Goal: Complete application form

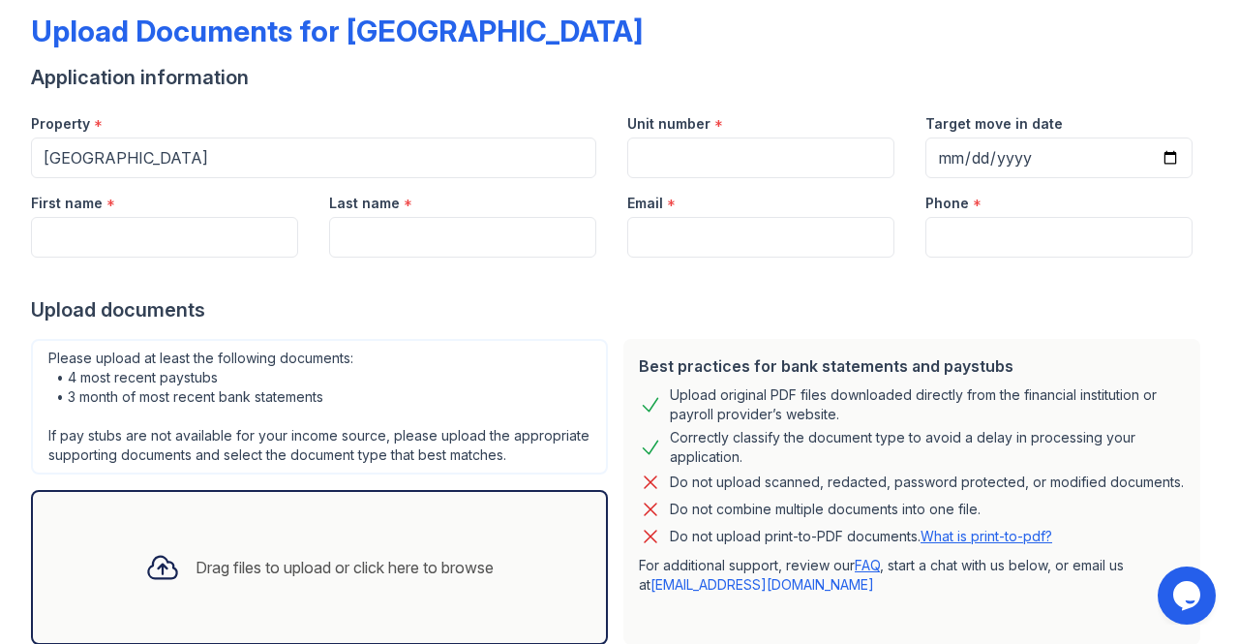
scroll to position [98, 0]
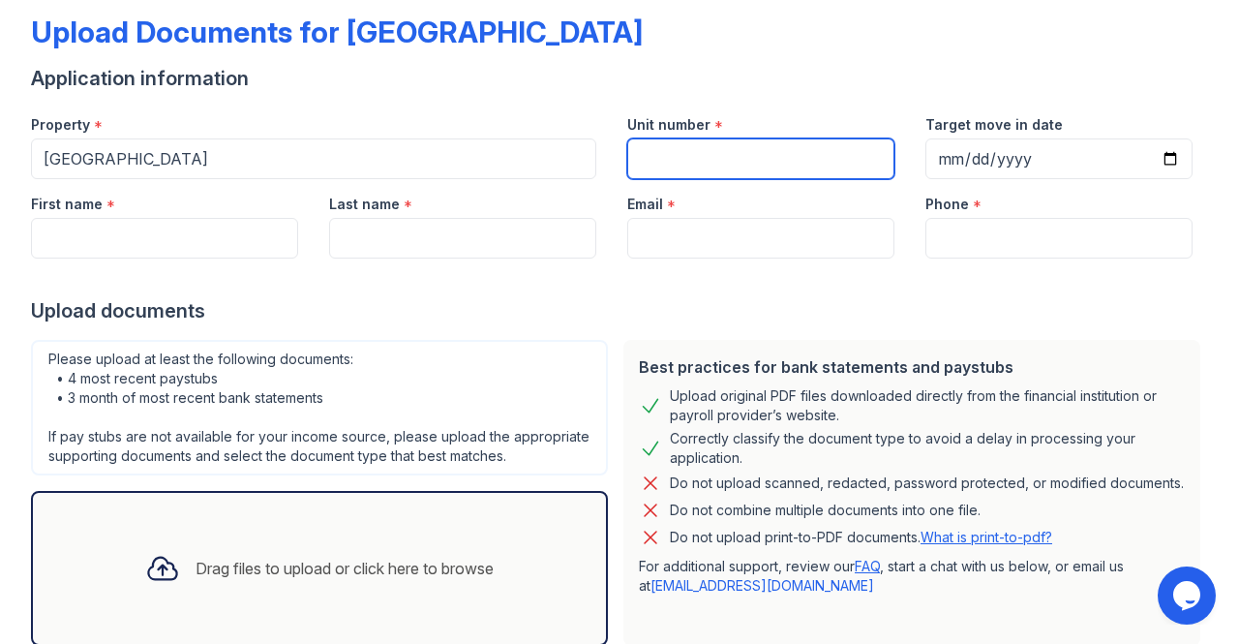
click at [699, 155] on input "Unit number" at bounding box center [760, 158] width 267 height 41
type input "617"
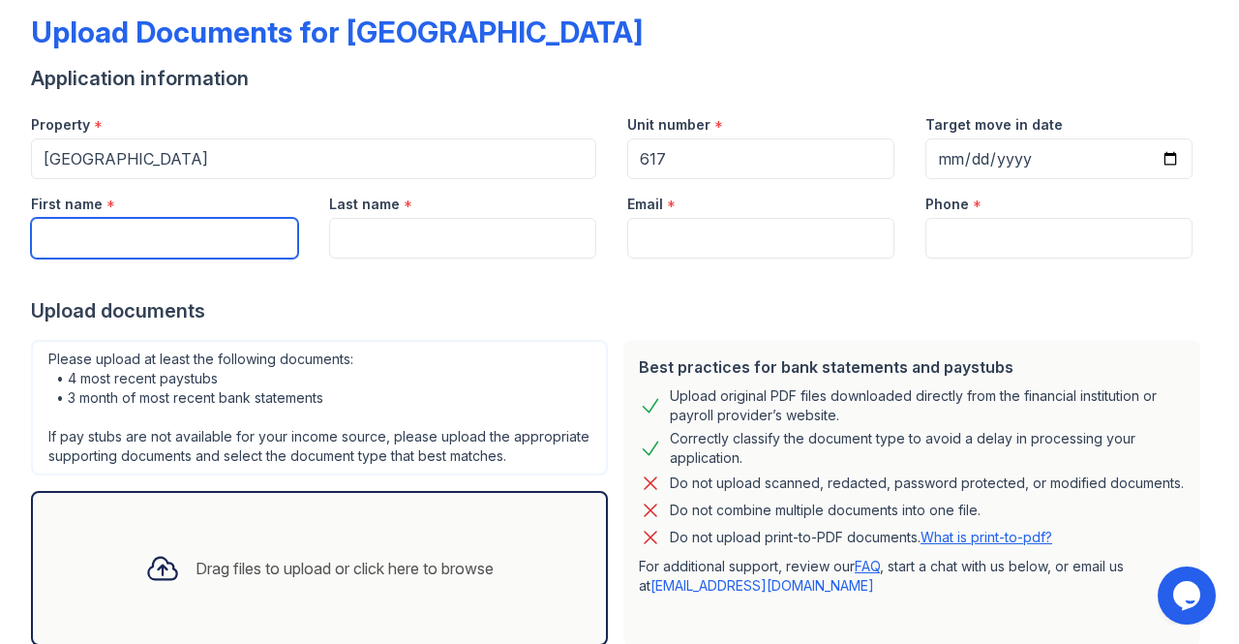
click at [164, 251] on input "First name" at bounding box center [164, 238] width 267 height 41
type input "Gerardo"
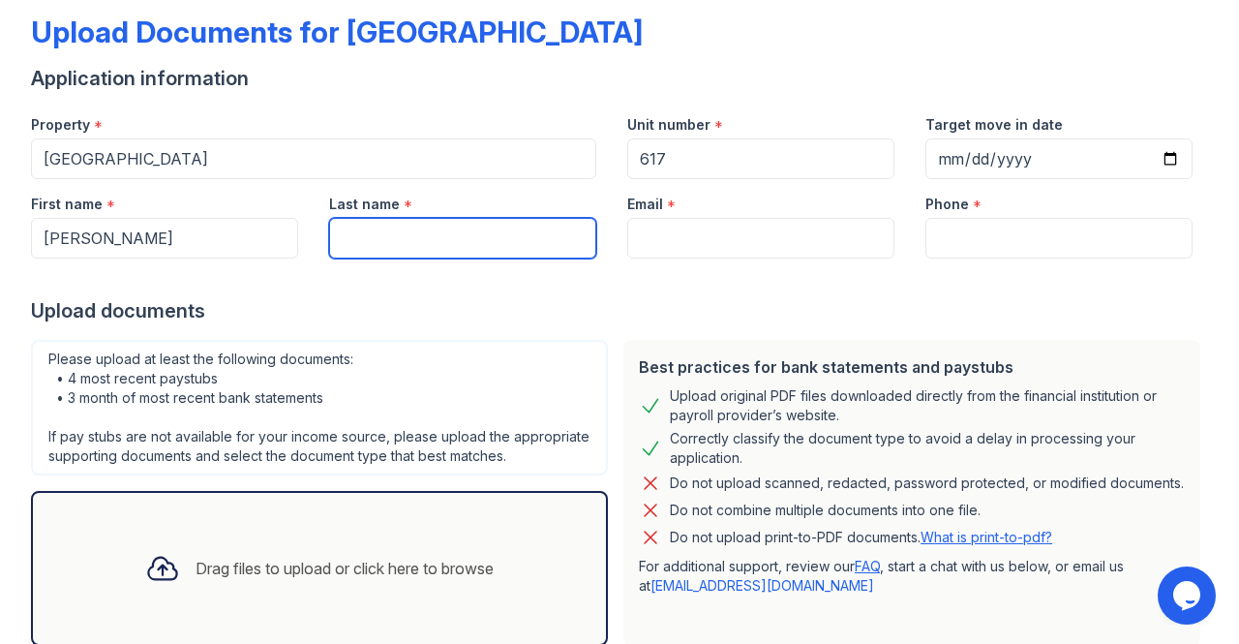
click at [374, 239] on input "Last name" at bounding box center [462, 238] width 267 height 41
type input "Moreno"
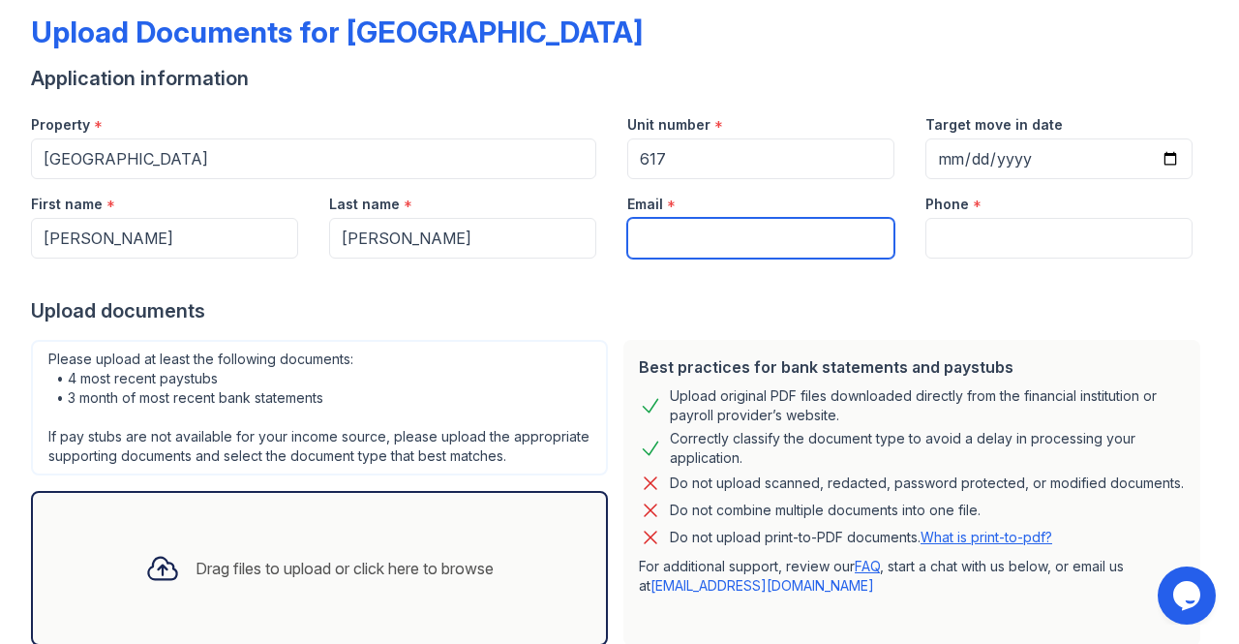
click at [658, 229] on input "Email" at bounding box center [760, 238] width 267 height 41
type input "gmoreno013@yahoo.com"
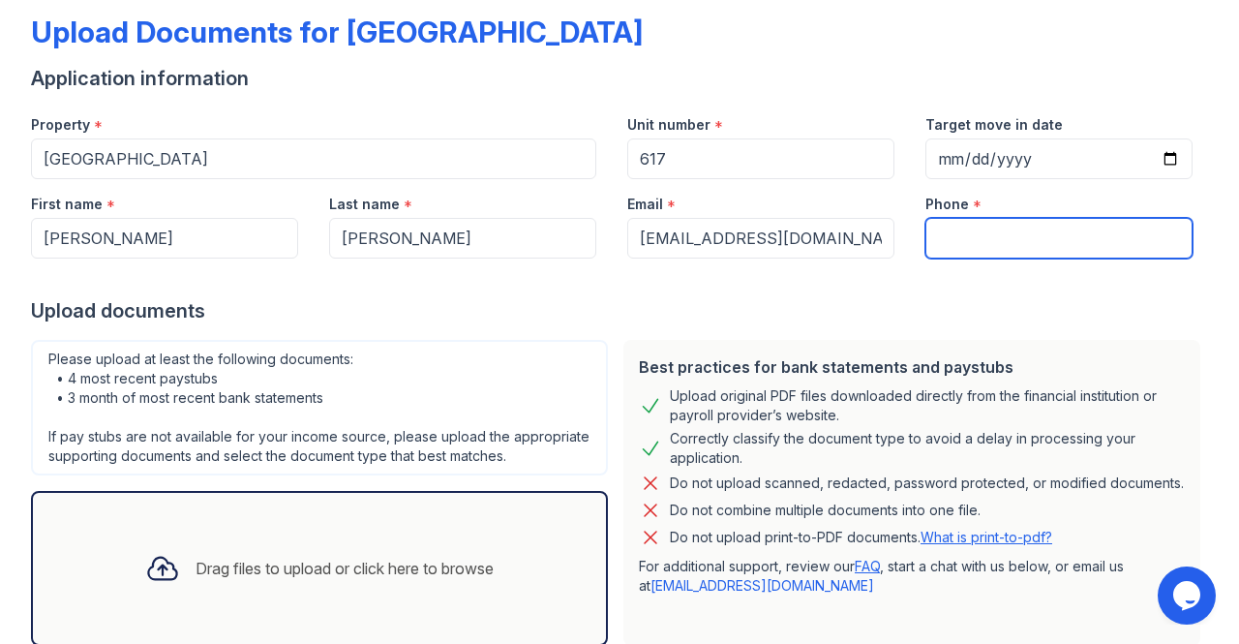
click at [995, 243] on input "Phone" at bounding box center [1058, 238] width 267 height 41
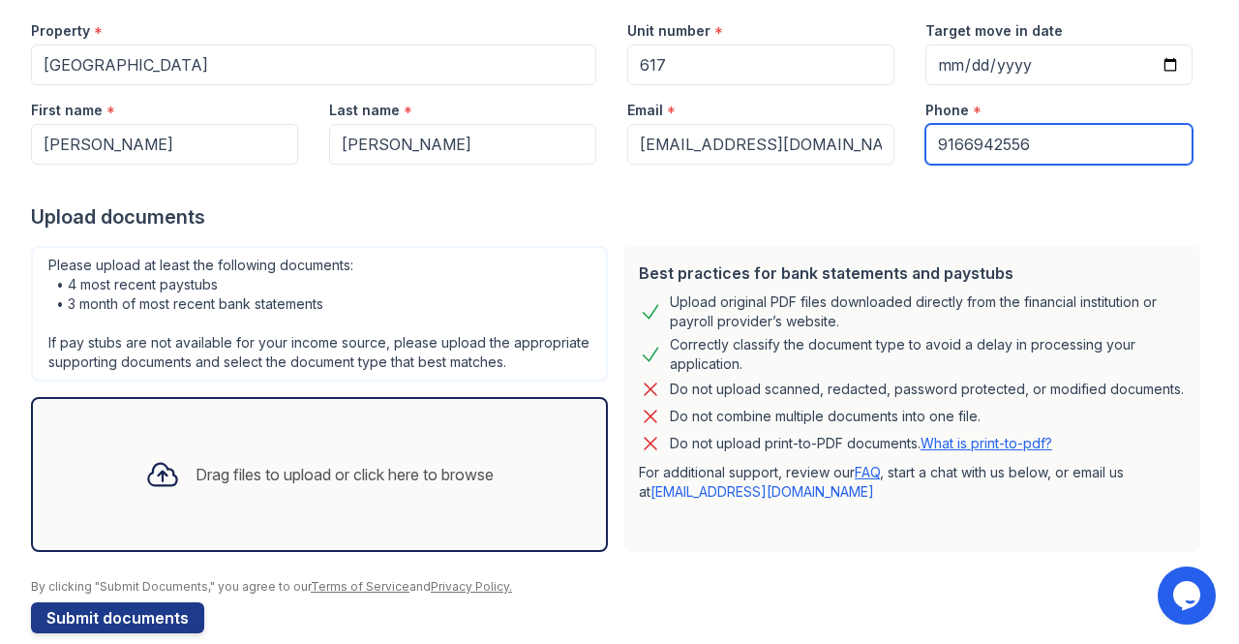
scroll to position [237, 0]
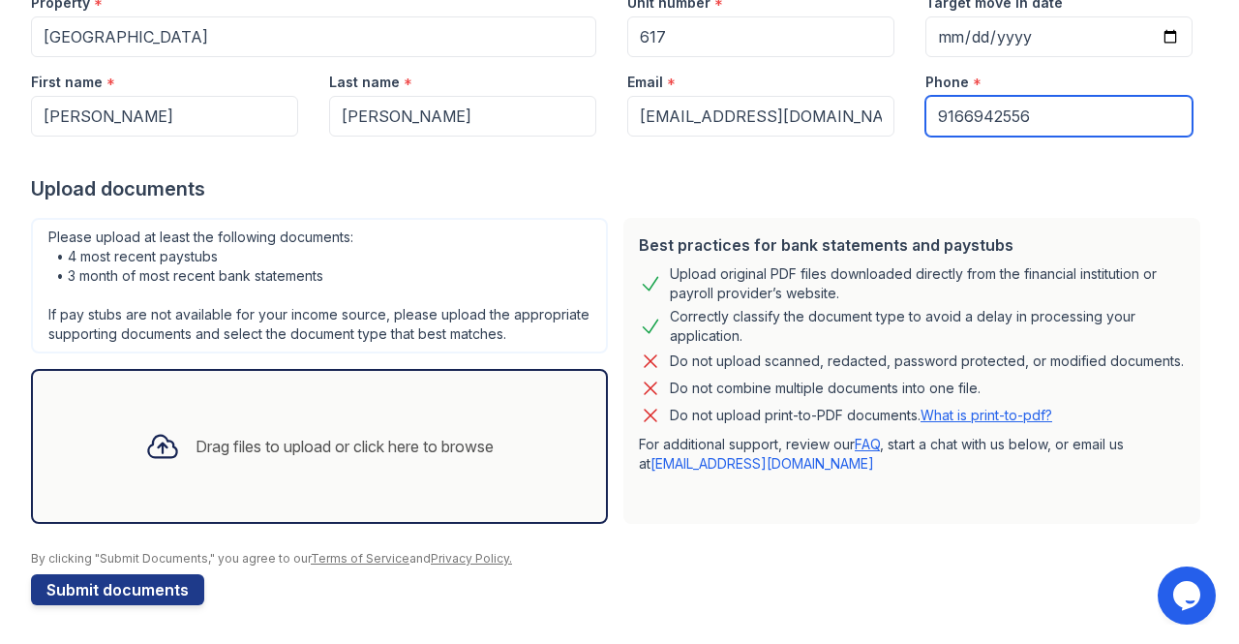
type input "9166942556"
click at [148, 448] on icon at bounding box center [162, 446] width 35 height 35
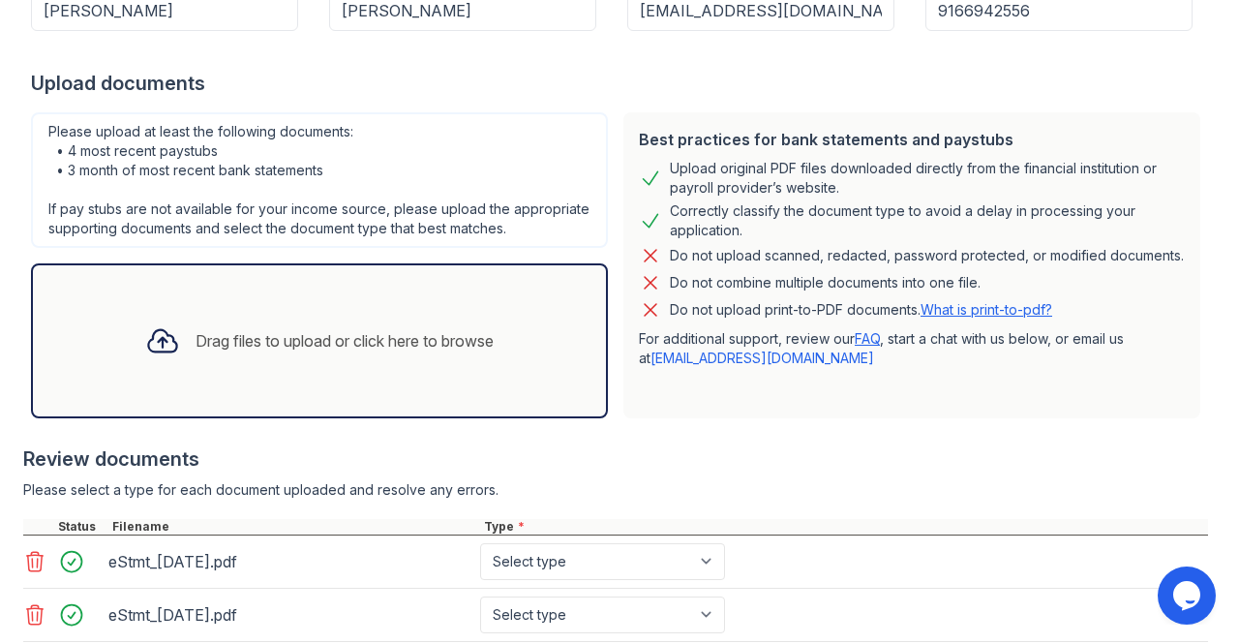
scroll to position [530, 0]
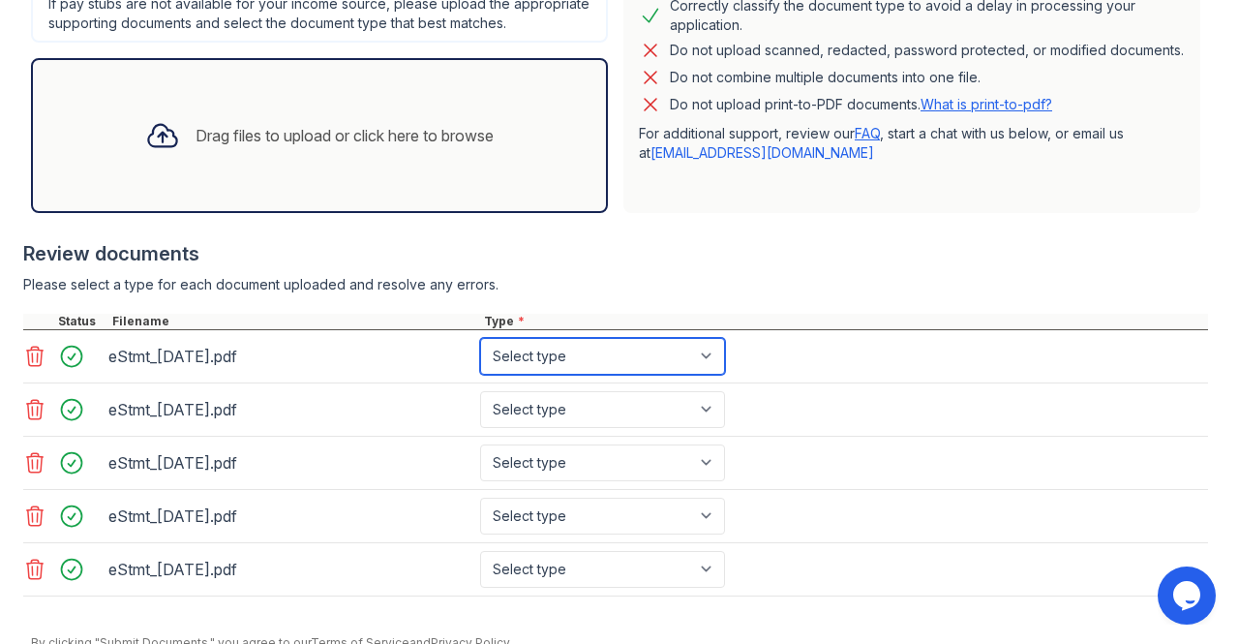
click at [710, 375] on select "Select type Paystub Bank Statement Offer Letter Tax Documents Benefit Award Let…" at bounding box center [602, 356] width 245 height 37
select select "bank_statement"
click at [480, 355] on select "Select type Paystub Bank Statement Offer Letter Tax Documents Benefit Award Let…" at bounding box center [602, 356] width 245 height 37
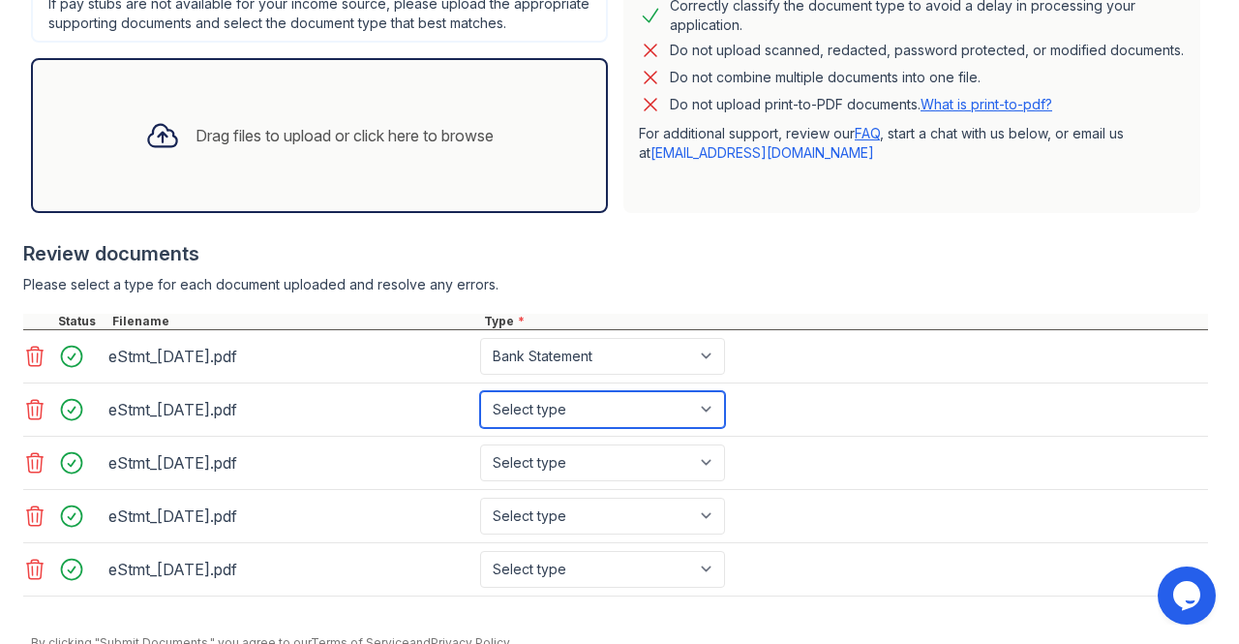
click at [706, 425] on select "Select type Paystub Bank Statement Offer Letter Tax Documents Benefit Award Let…" at bounding box center [602, 409] width 245 height 37
select select "bank_statement"
click at [480, 407] on select "Select type Paystub Bank Statement Offer Letter Tax Documents Benefit Award Let…" at bounding box center [602, 409] width 245 height 37
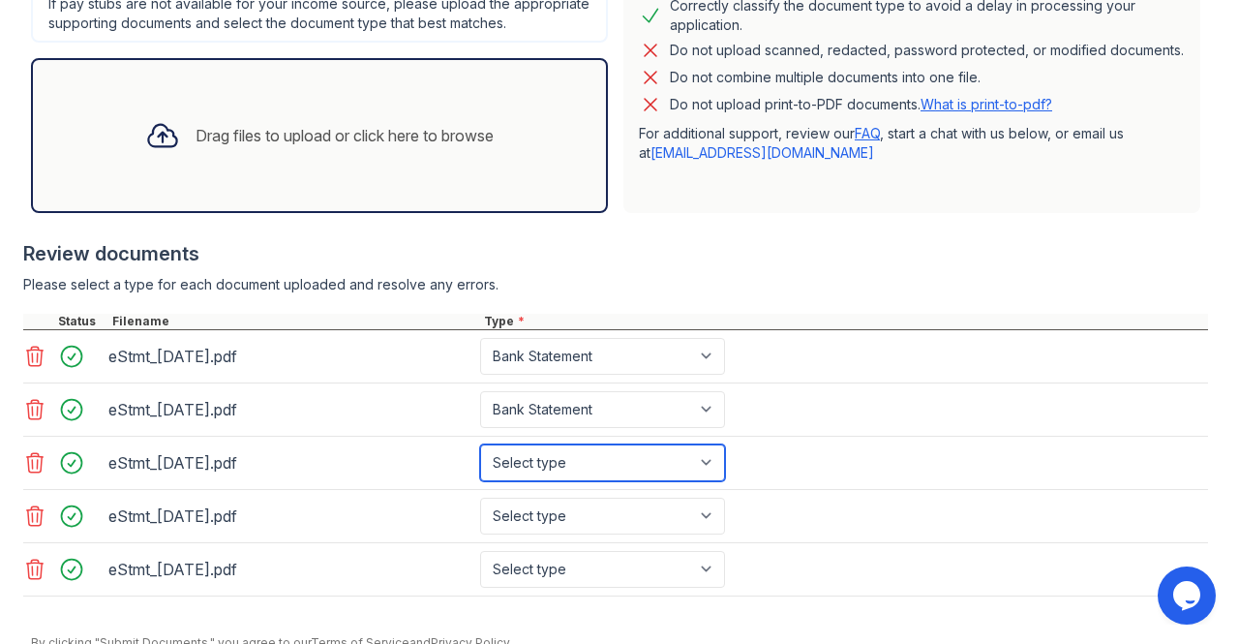
click at [705, 474] on select "Select type Paystub Bank Statement Offer Letter Tax Documents Benefit Award Let…" at bounding box center [602, 462] width 245 height 37
select select "bank_statement"
click at [480, 460] on select "Select type Paystub Bank Statement Offer Letter Tax Documents Benefit Award Let…" at bounding box center [602, 462] width 245 height 37
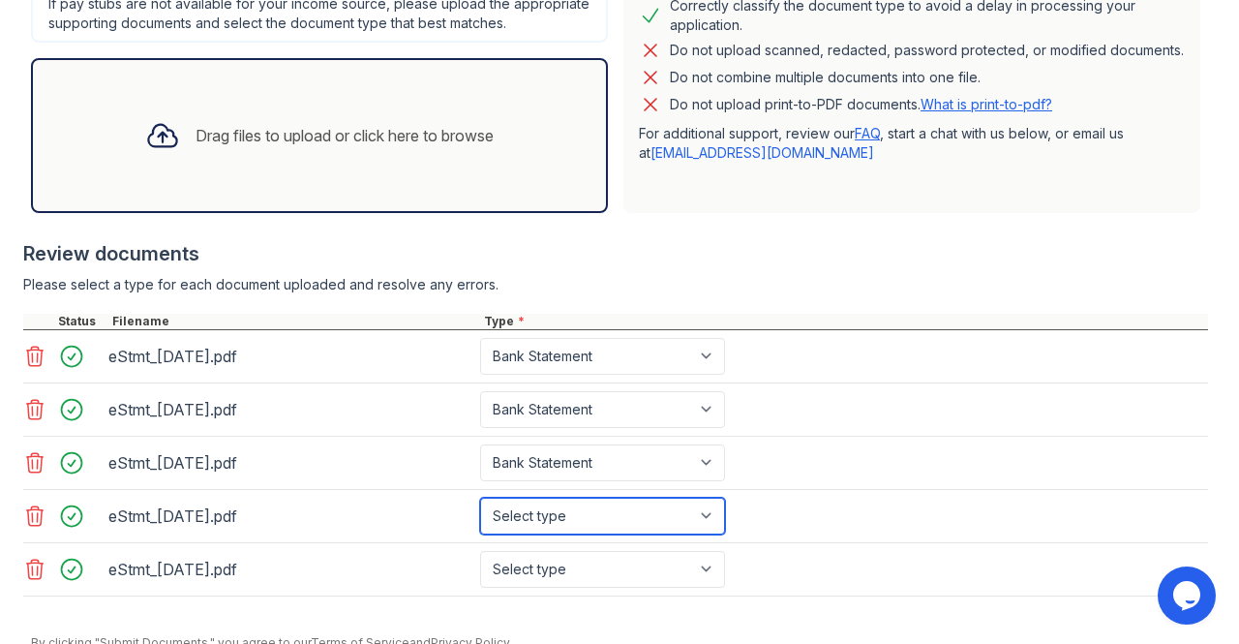
click at [709, 526] on select "Select type Paystub Bank Statement Offer Letter Tax Documents Benefit Award Let…" at bounding box center [602, 516] width 245 height 37
select select "bank_statement"
click at [480, 512] on select "Select type Paystub Bank Statement Offer Letter Tax Documents Benefit Award Let…" at bounding box center [602, 516] width 245 height 37
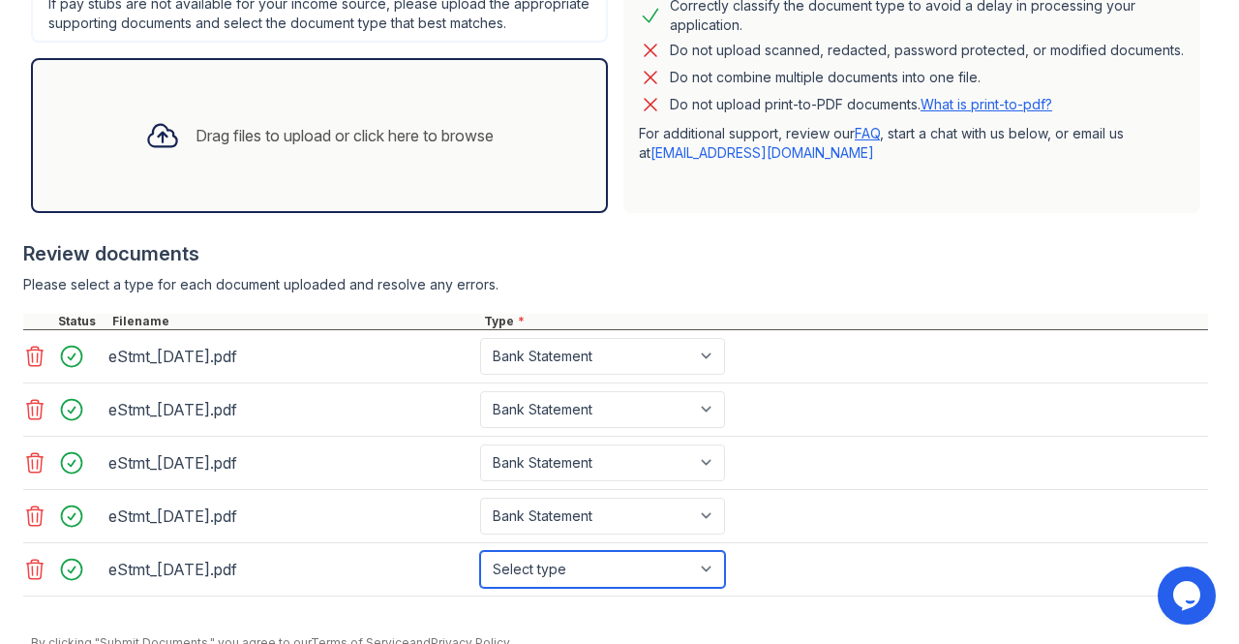
click at [699, 576] on select "Select type Paystub Bank Statement Offer Letter Tax Documents Benefit Award Let…" at bounding box center [602, 569] width 245 height 37
select select "bank_statement"
click at [480, 564] on select "Select type Paystub Bank Statement Offer Letter Tax Documents Benefit Award Let…" at bounding box center [602, 569] width 245 height 37
click at [697, 287] on div "Review documents Please select a type for each document uploaded and resolve an…" at bounding box center [615, 418] width 1185 height 395
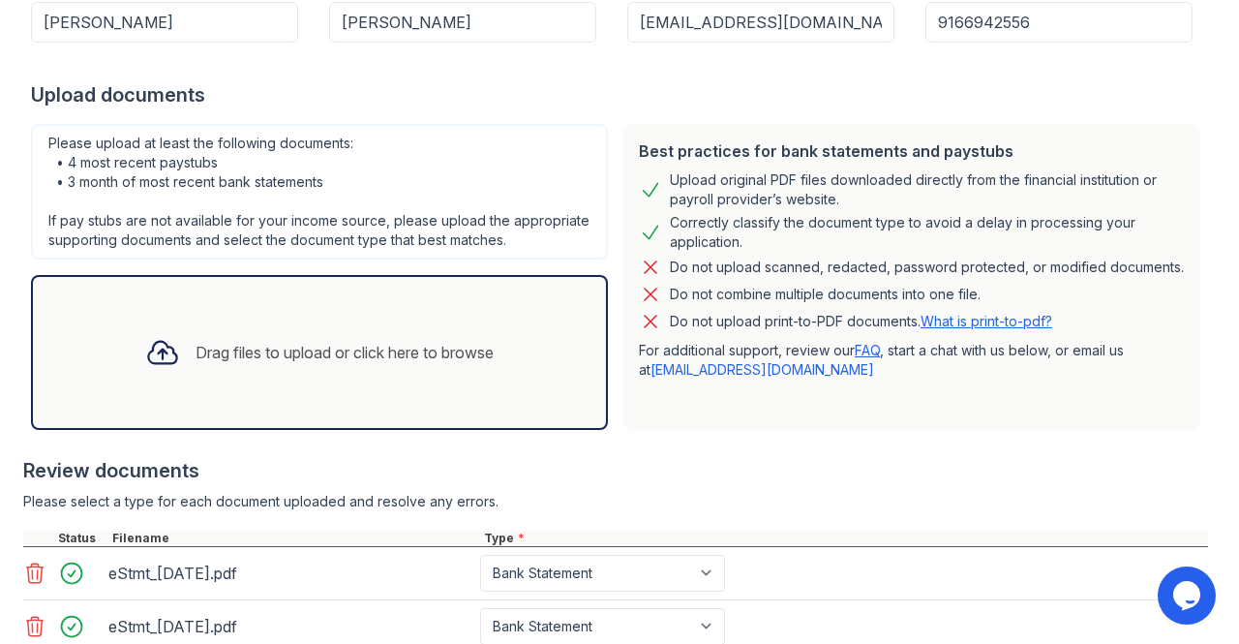
scroll to position [627, 0]
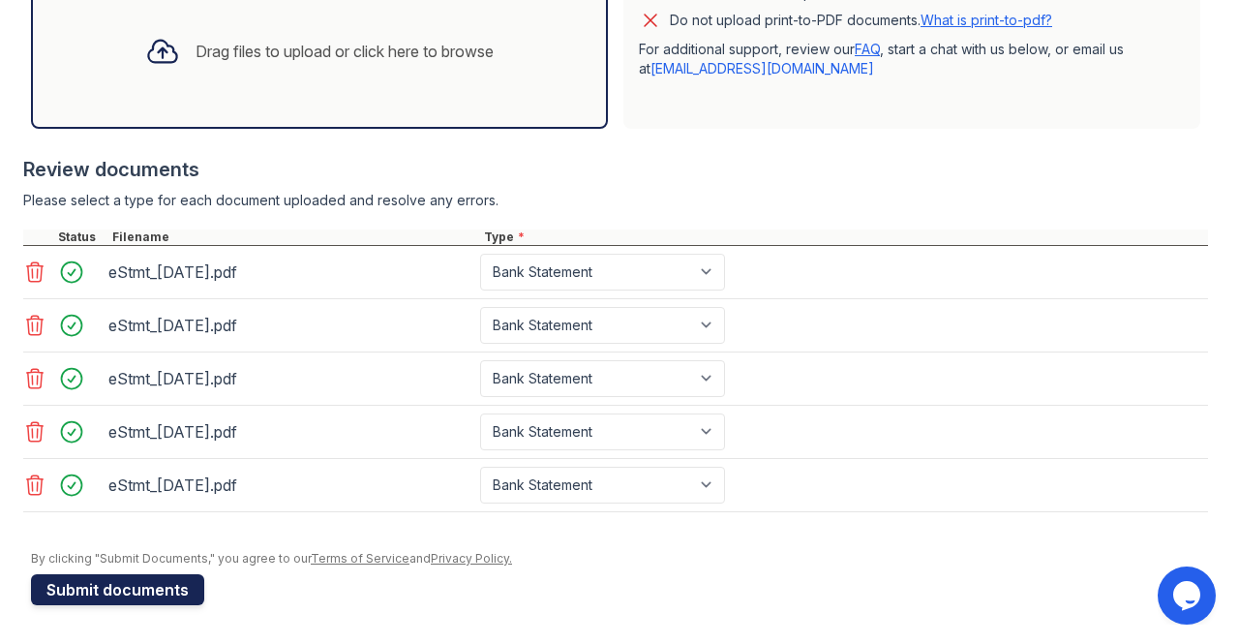
click at [163, 588] on button "Submit documents" at bounding box center [117, 589] width 173 height 31
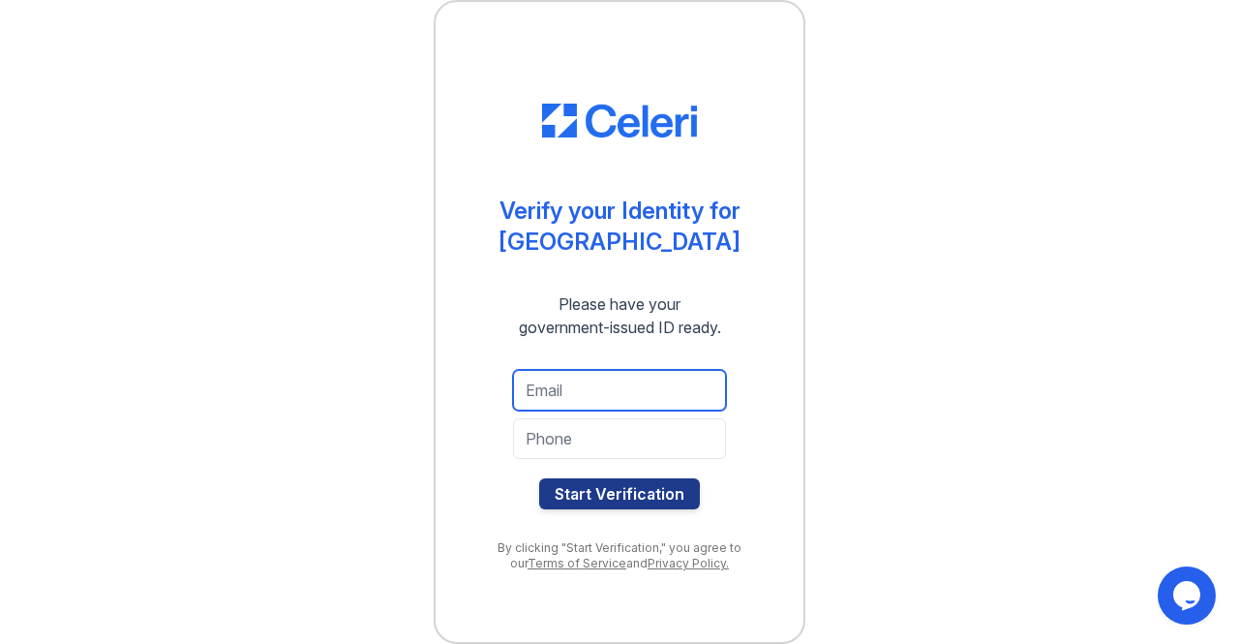
click at [590, 398] on input "email" at bounding box center [619, 390] width 213 height 41
type input "gmoreno013@yahoo.com"
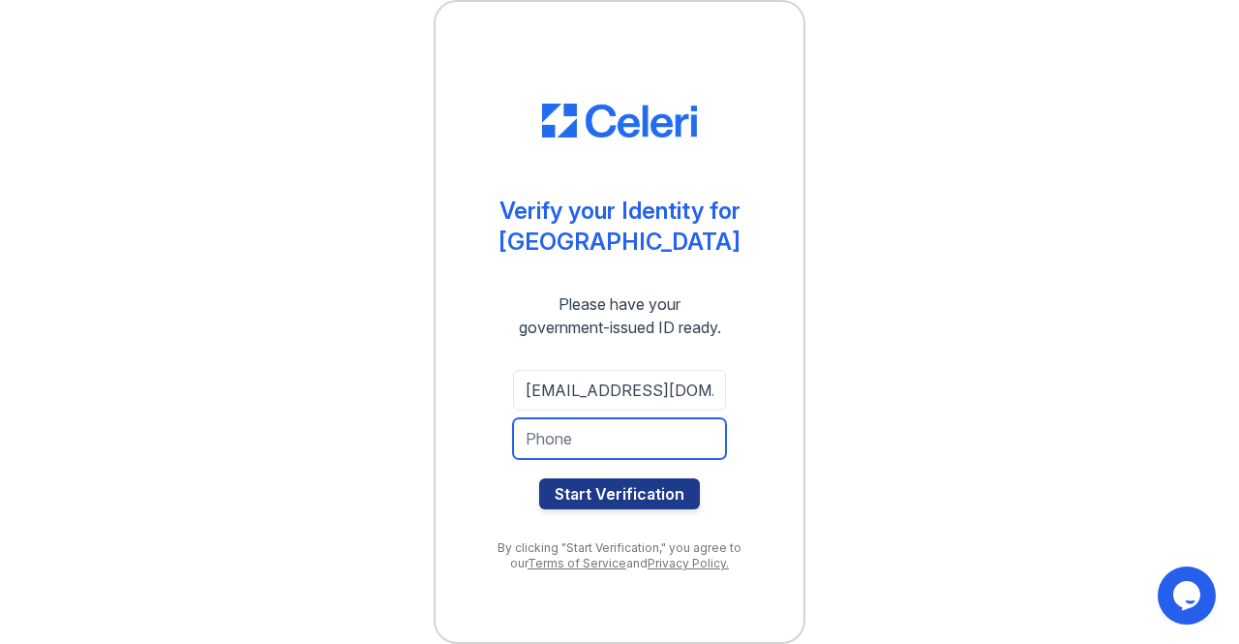
click at [580, 440] on input "tel" at bounding box center [619, 438] width 213 height 41
type input "9166942556"
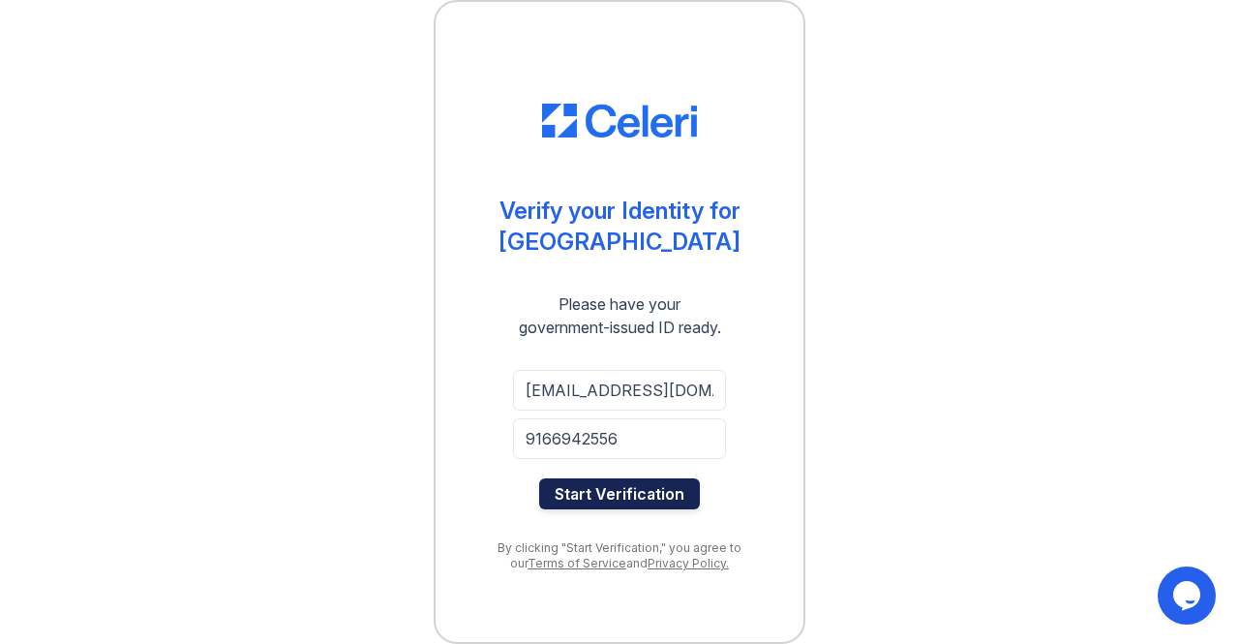
click at [610, 486] on button "Start Verification" at bounding box center [619, 493] width 161 height 31
